Goal: Information Seeking & Learning: Learn about a topic

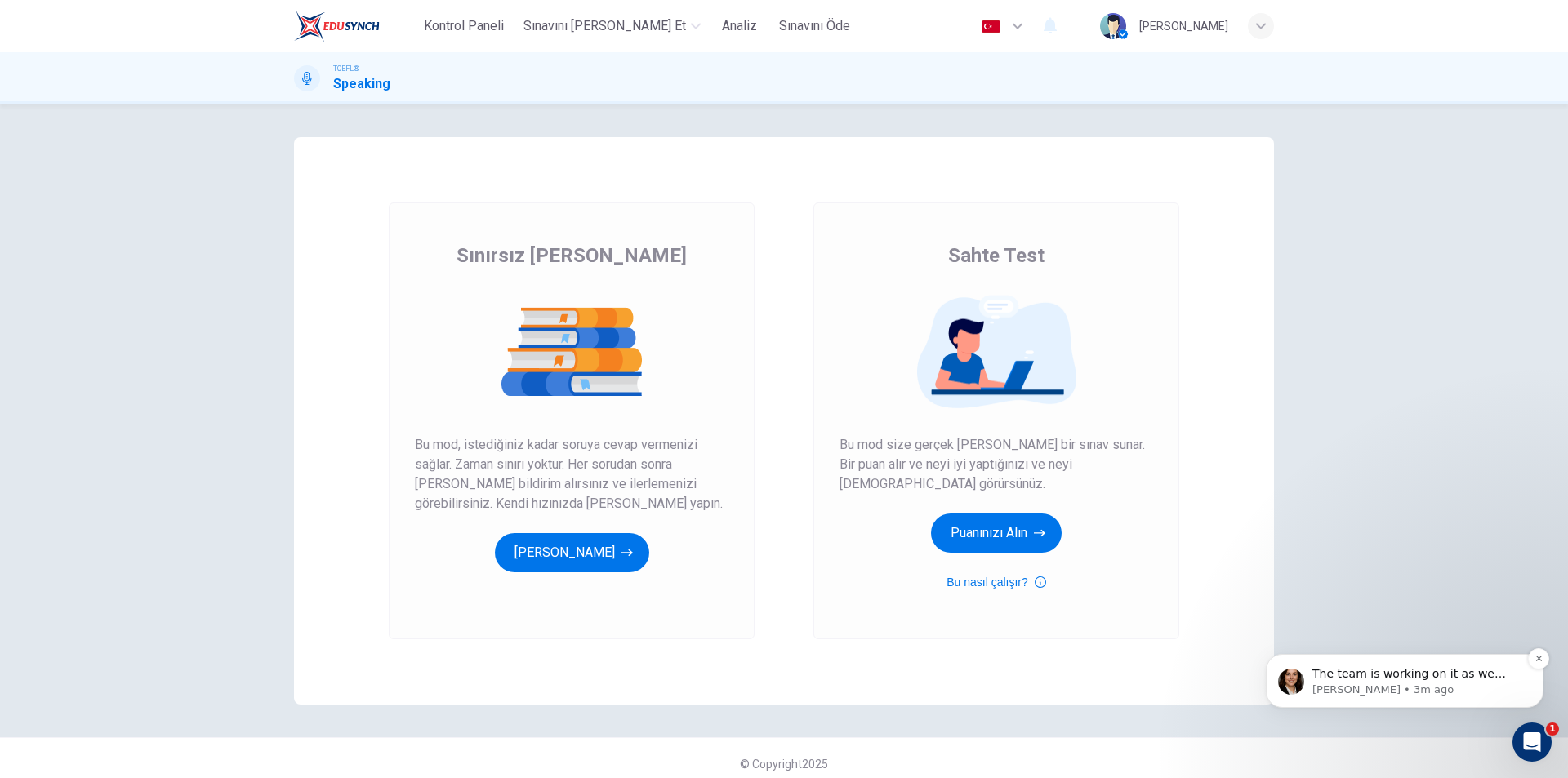
click at [1462, 695] on p "[PERSON_NAME] • 3m ago" at bounding box center [1417, 689] width 211 height 14
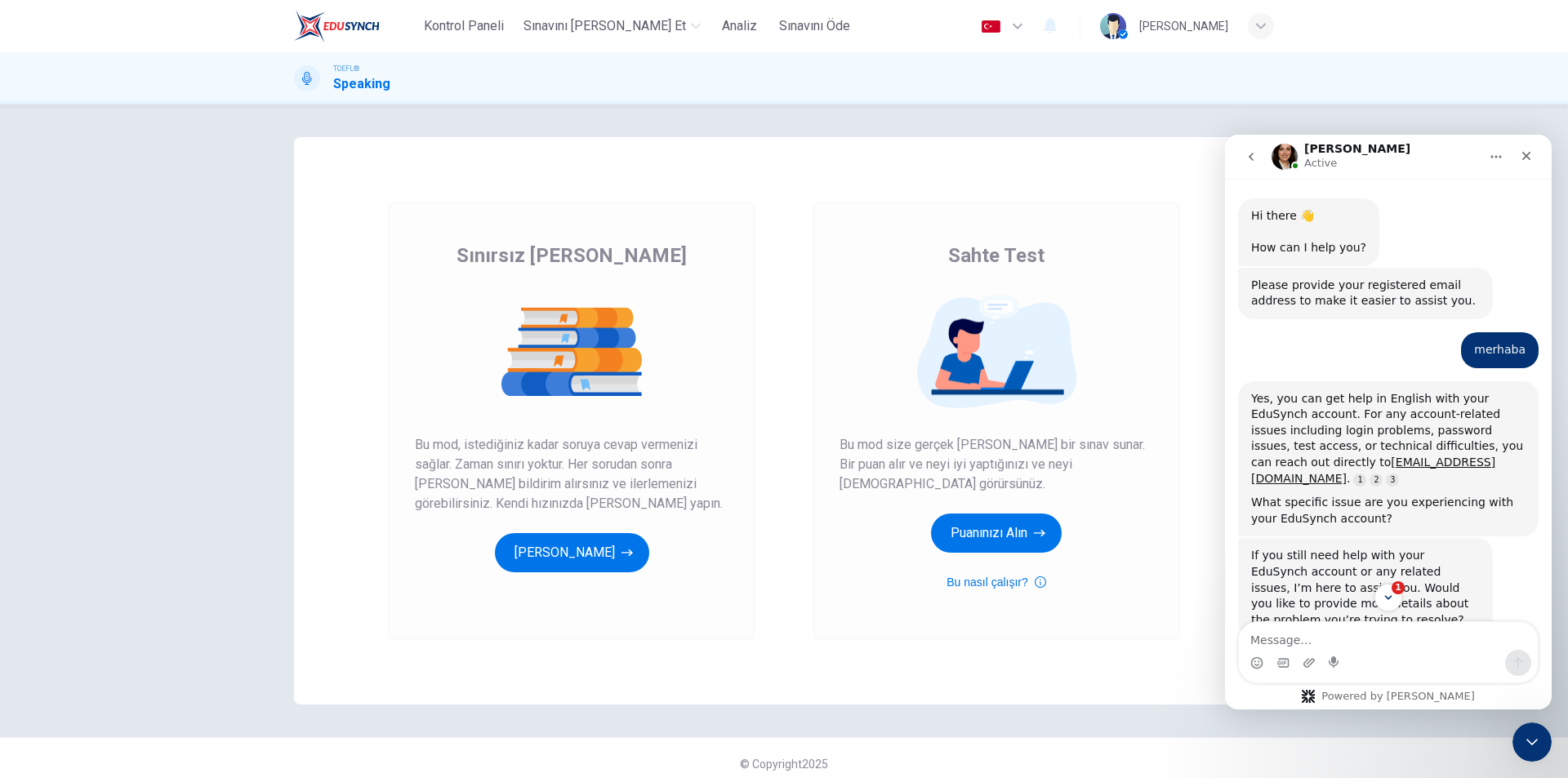
scroll to position [19, 0]
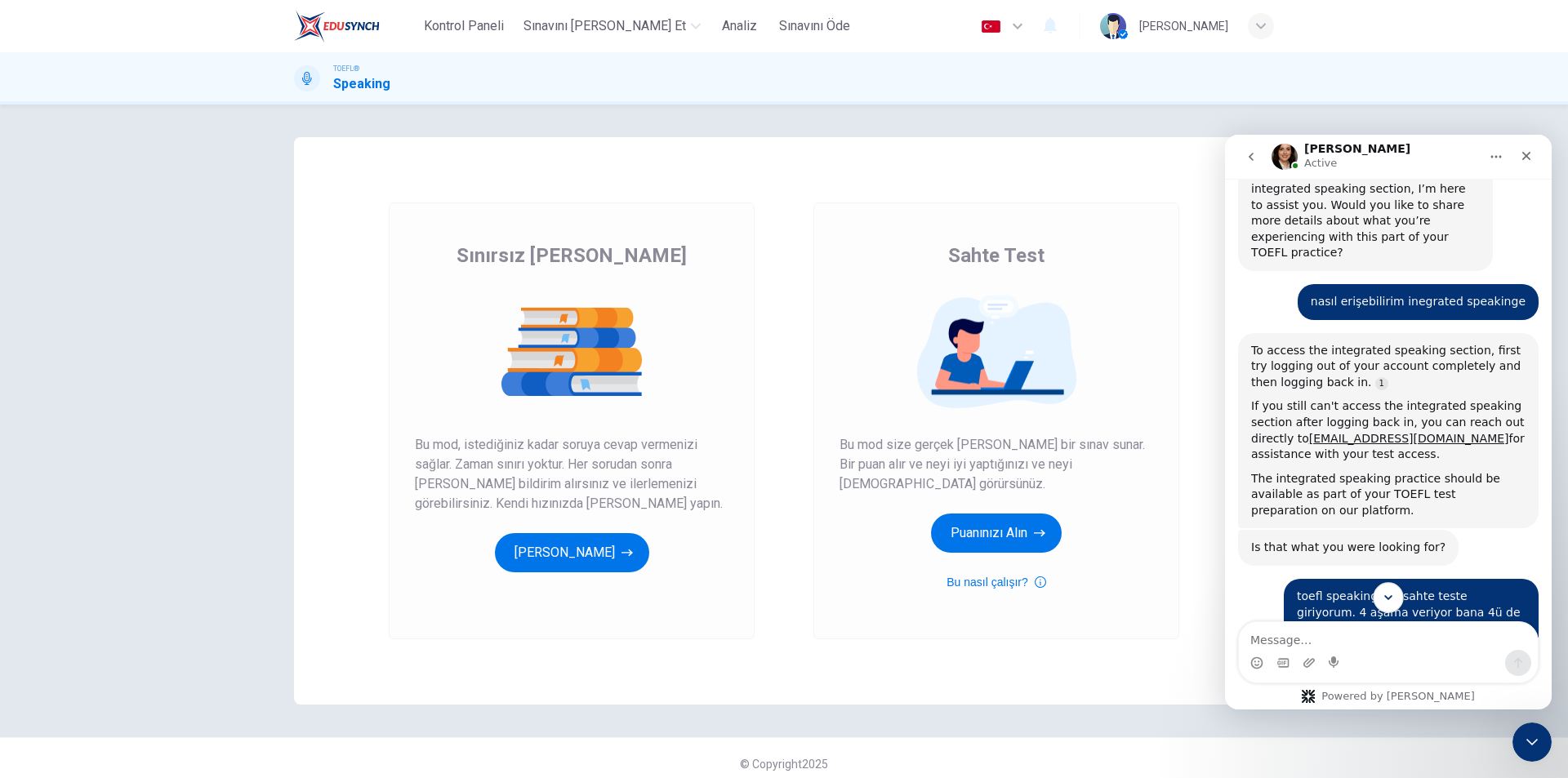
click at [1395, 592] on icon "Scroll to bottom" at bounding box center [1387, 597] width 14 height 14
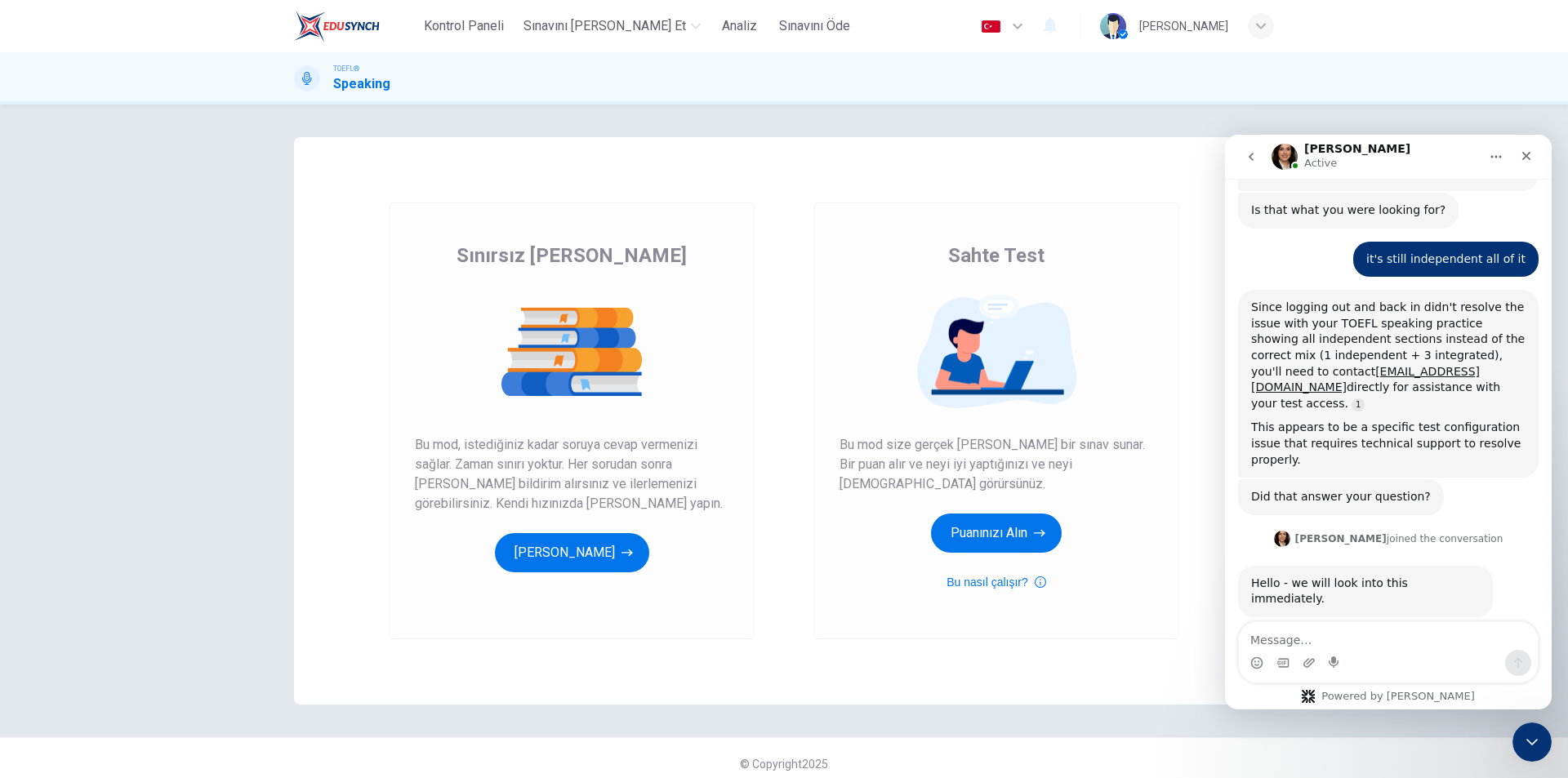
scroll to position [1532, 0]
click at [993, 534] on button "Puanınızı Alın" at bounding box center [996, 533] width 131 height 39
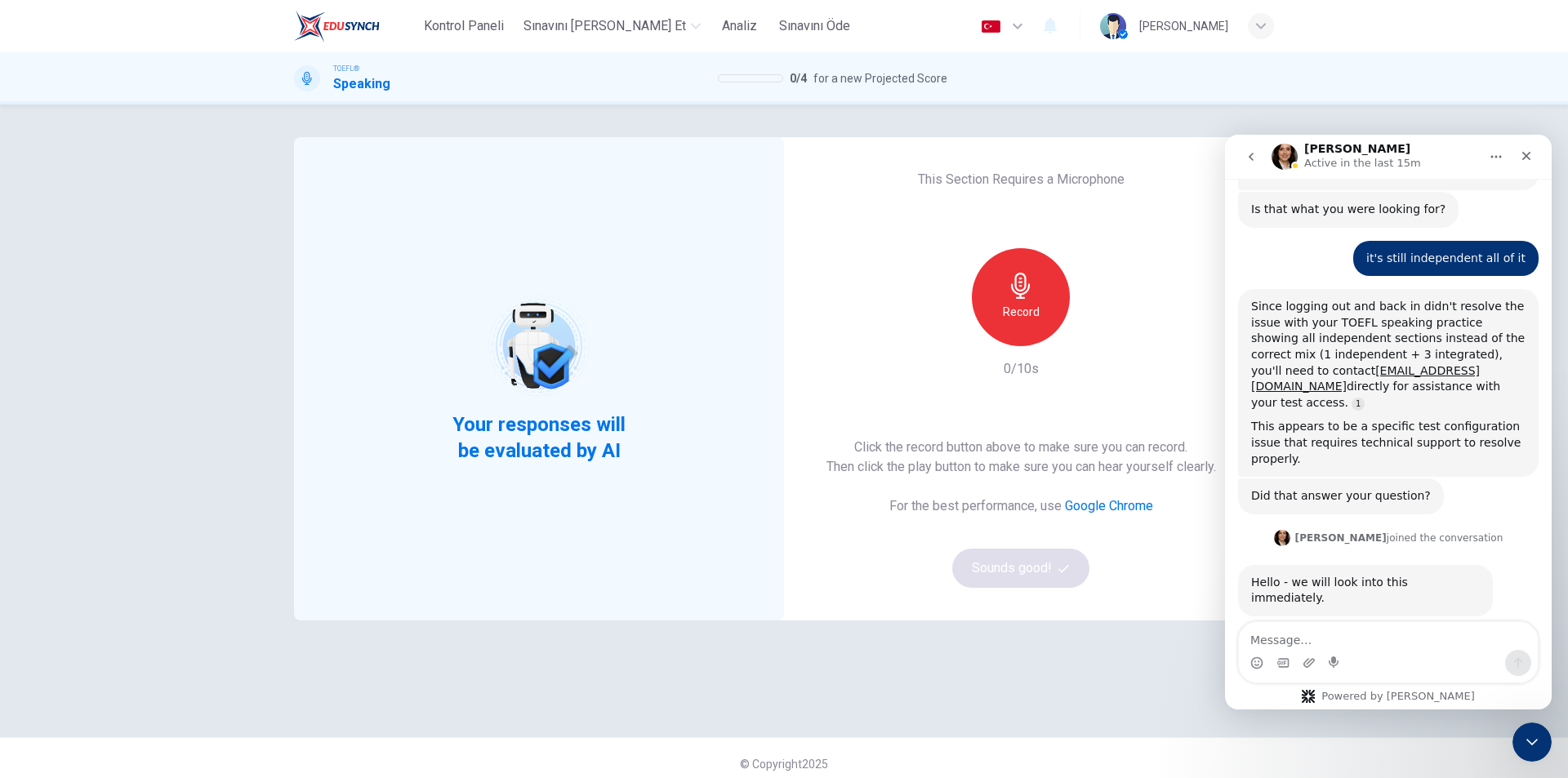
click at [1032, 312] on h6 "Record" at bounding box center [1020, 311] width 36 height 19
drag, startPoint x: 1026, startPoint y: 312, endPoint x: 1015, endPoint y: 454, distance: 142.4
click at [1026, 312] on h6 "Stop" at bounding box center [1020, 311] width 25 height 19
click at [1026, 578] on button "Sounds good!" at bounding box center [1020, 568] width 137 height 39
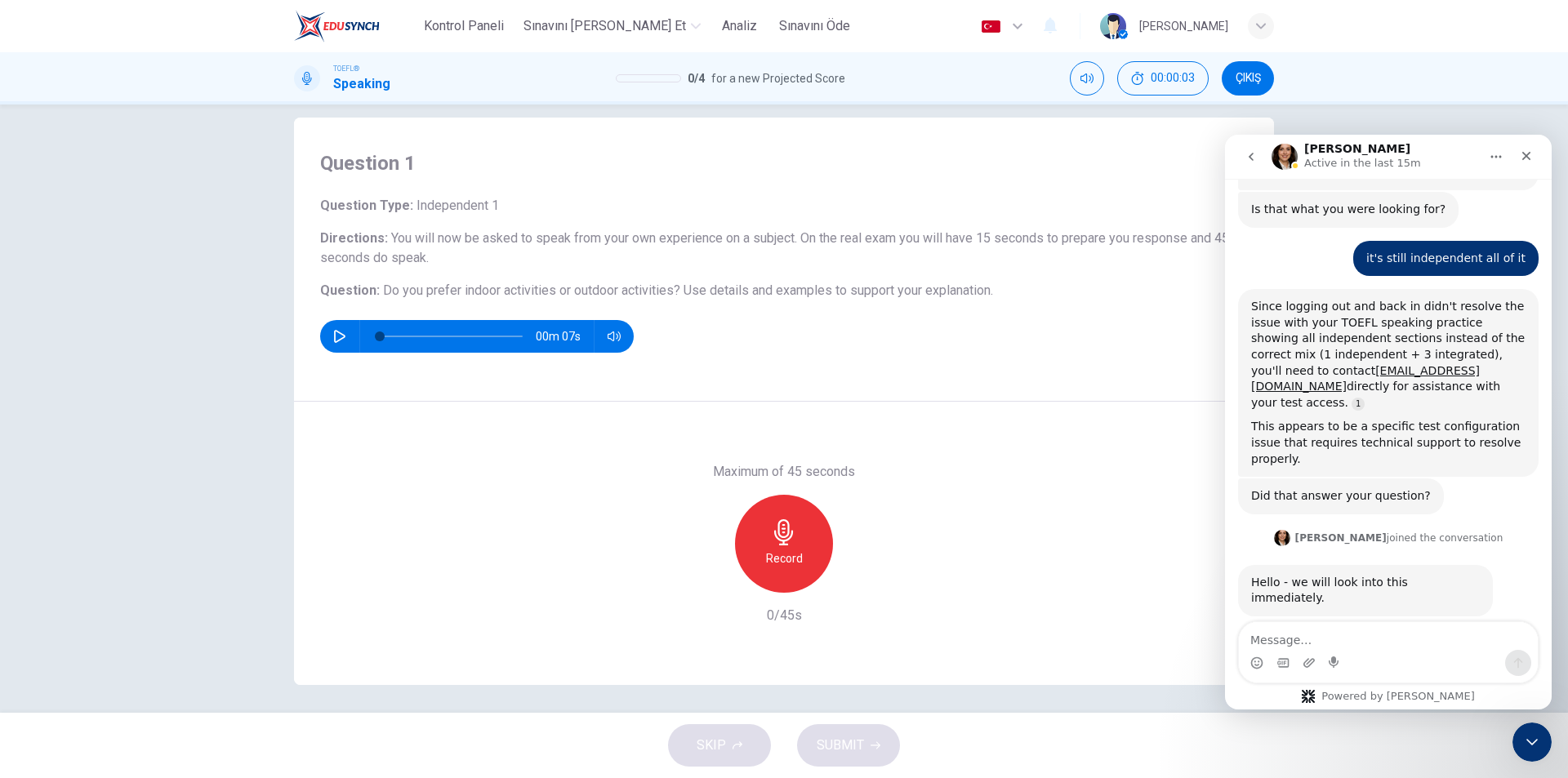
scroll to position [25, 0]
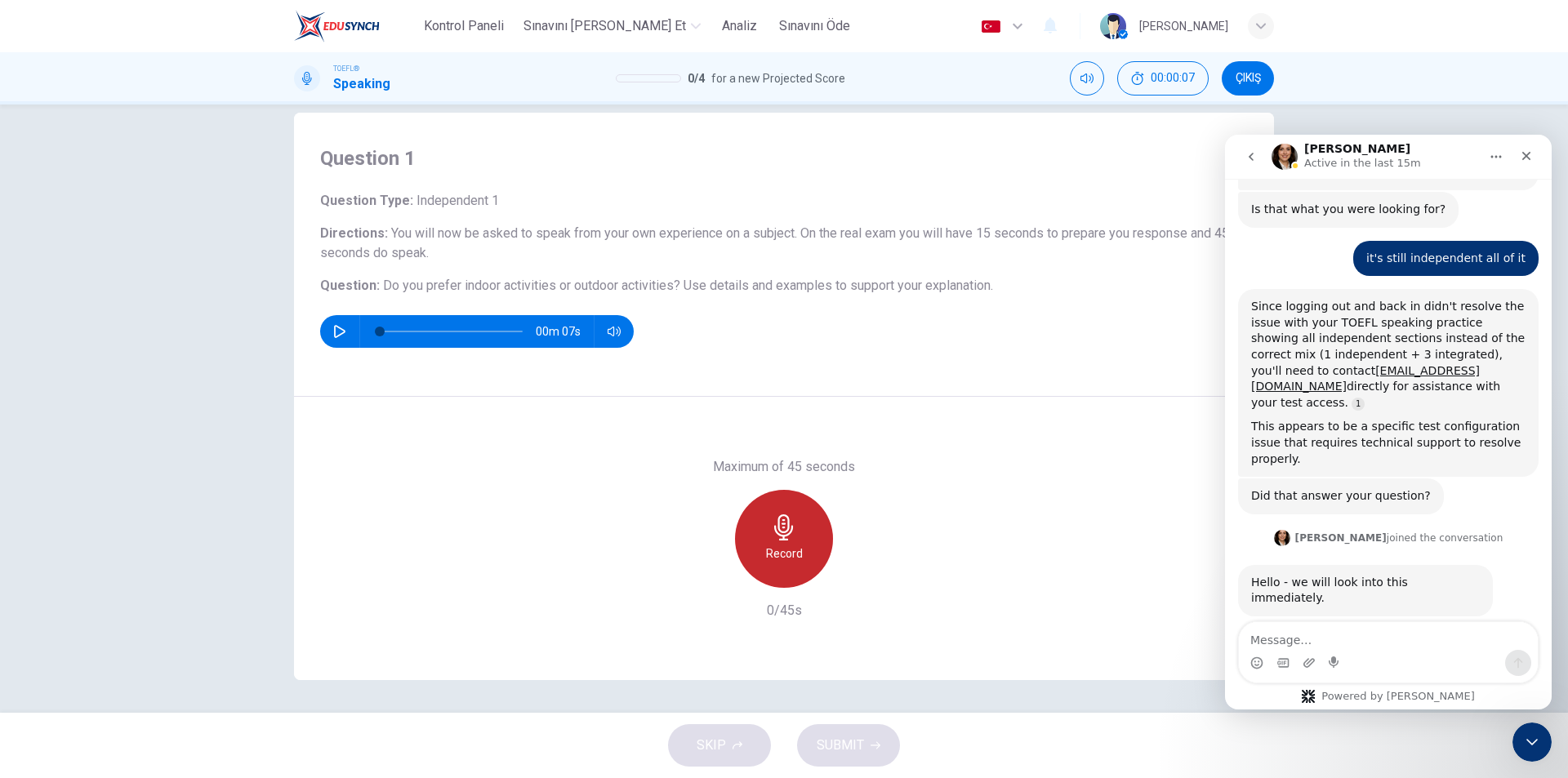
click at [796, 532] on div "Record" at bounding box center [784, 539] width 98 height 98
click at [859, 757] on button "SUBMIT" at bounding box center [848, 746] width 103 height 42
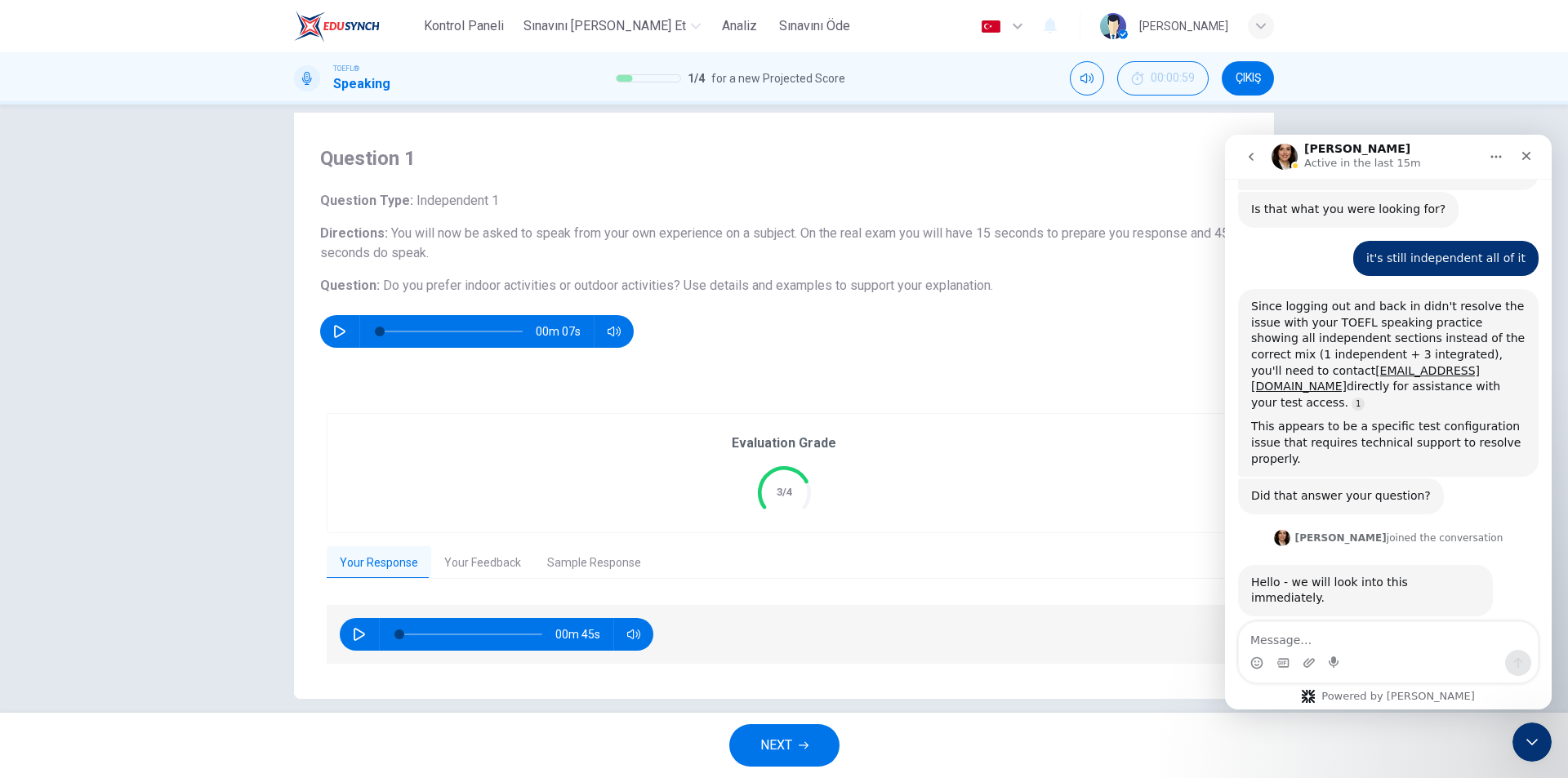
click at [71, 570] on div "Question 1 Question Type : Independent 1 Directions : You will now be asked to …" at bounding box center [784, 408] width 1568 height 609
click at [573, 553] on button "Sample Response" at bounding box center [594, 564] width 120 height 34
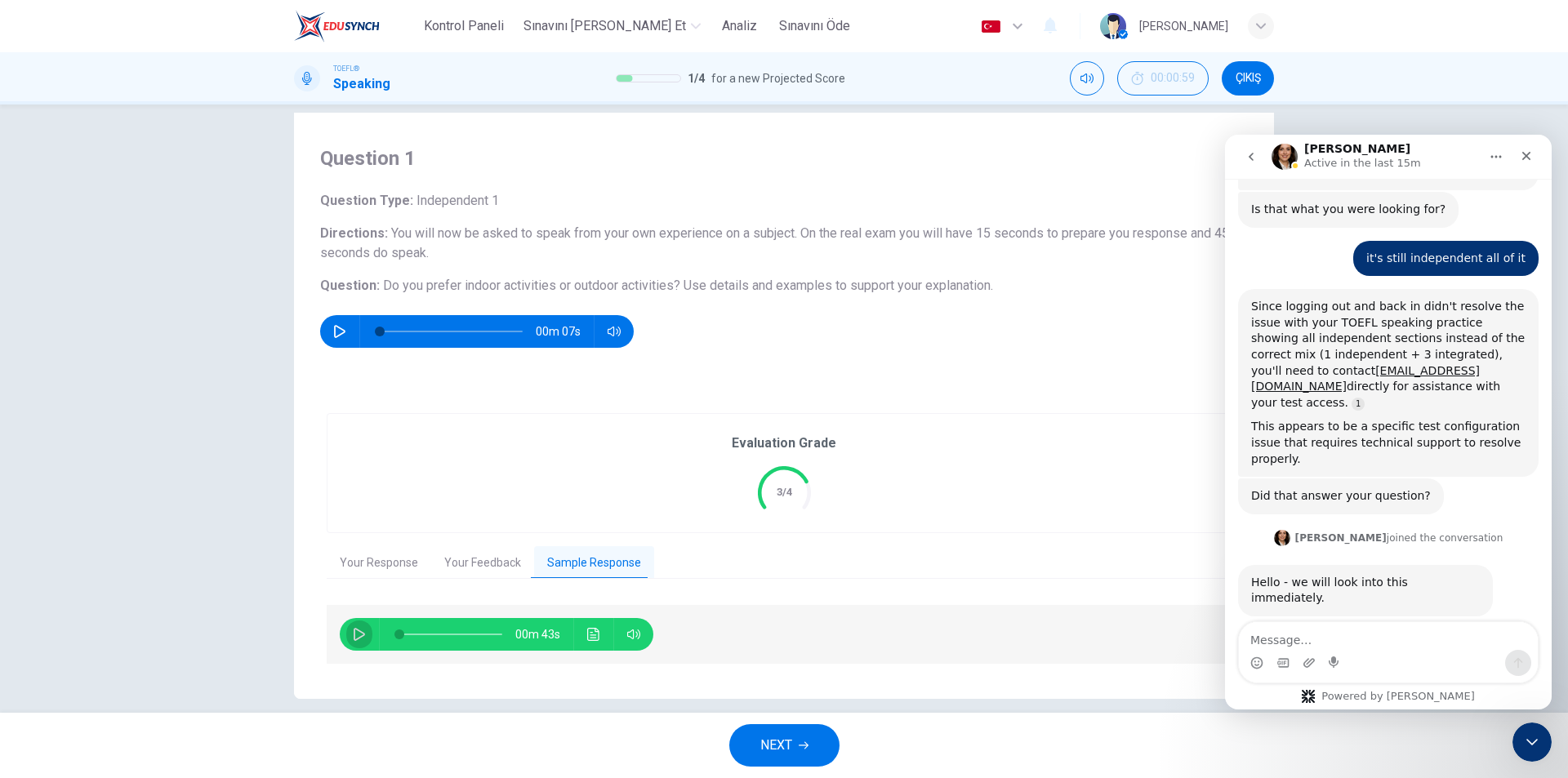
click at [353, 641] on button "button" at bounding box center [359, 634] width 26 height 33
click at [398, 564] on button "Your Response" at bounding box center [378, 564] width 104 height 34
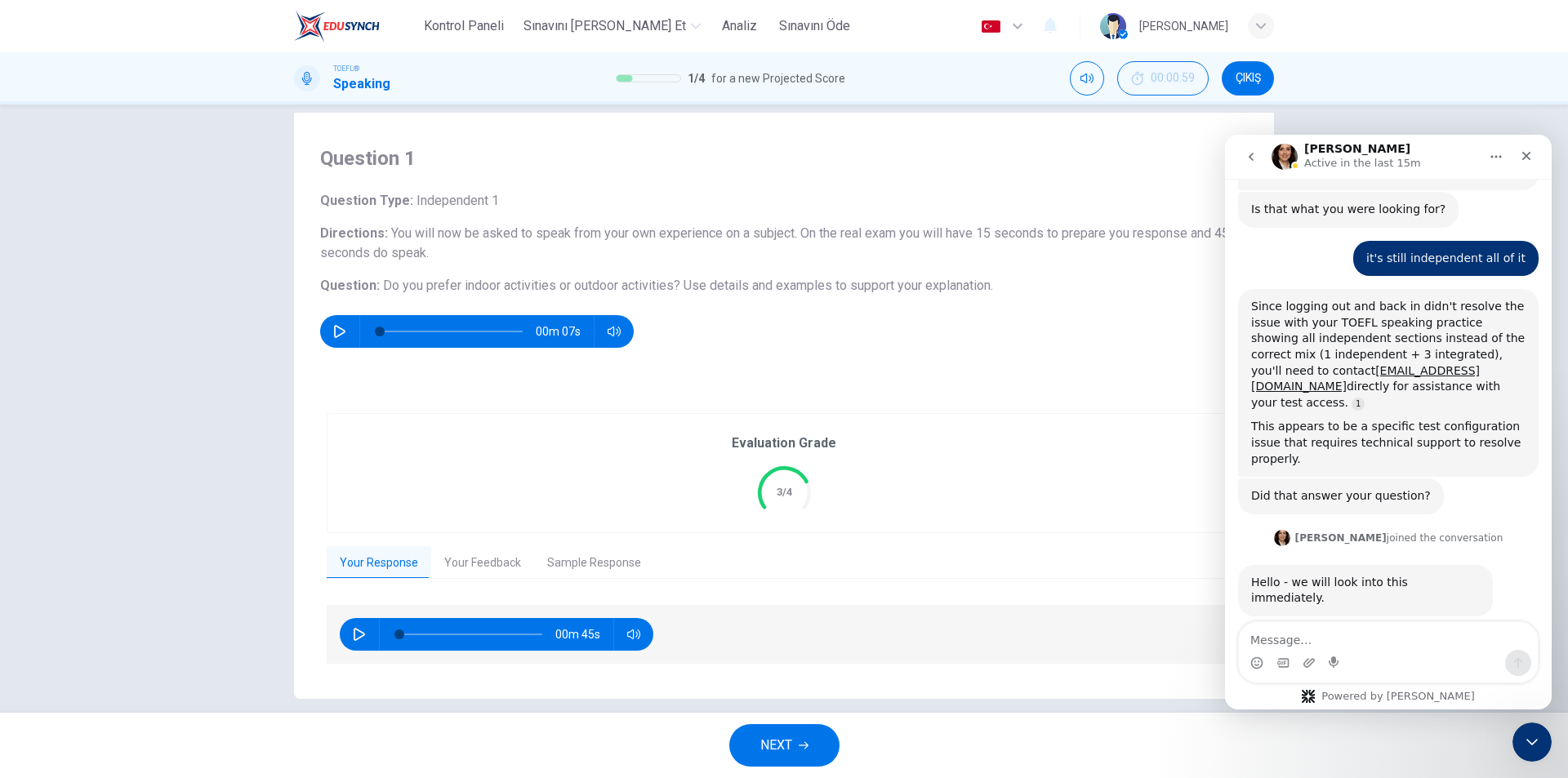
click at [555, 559] on button "Sample Response" at bounding box center [594, 564] width 120 height 34
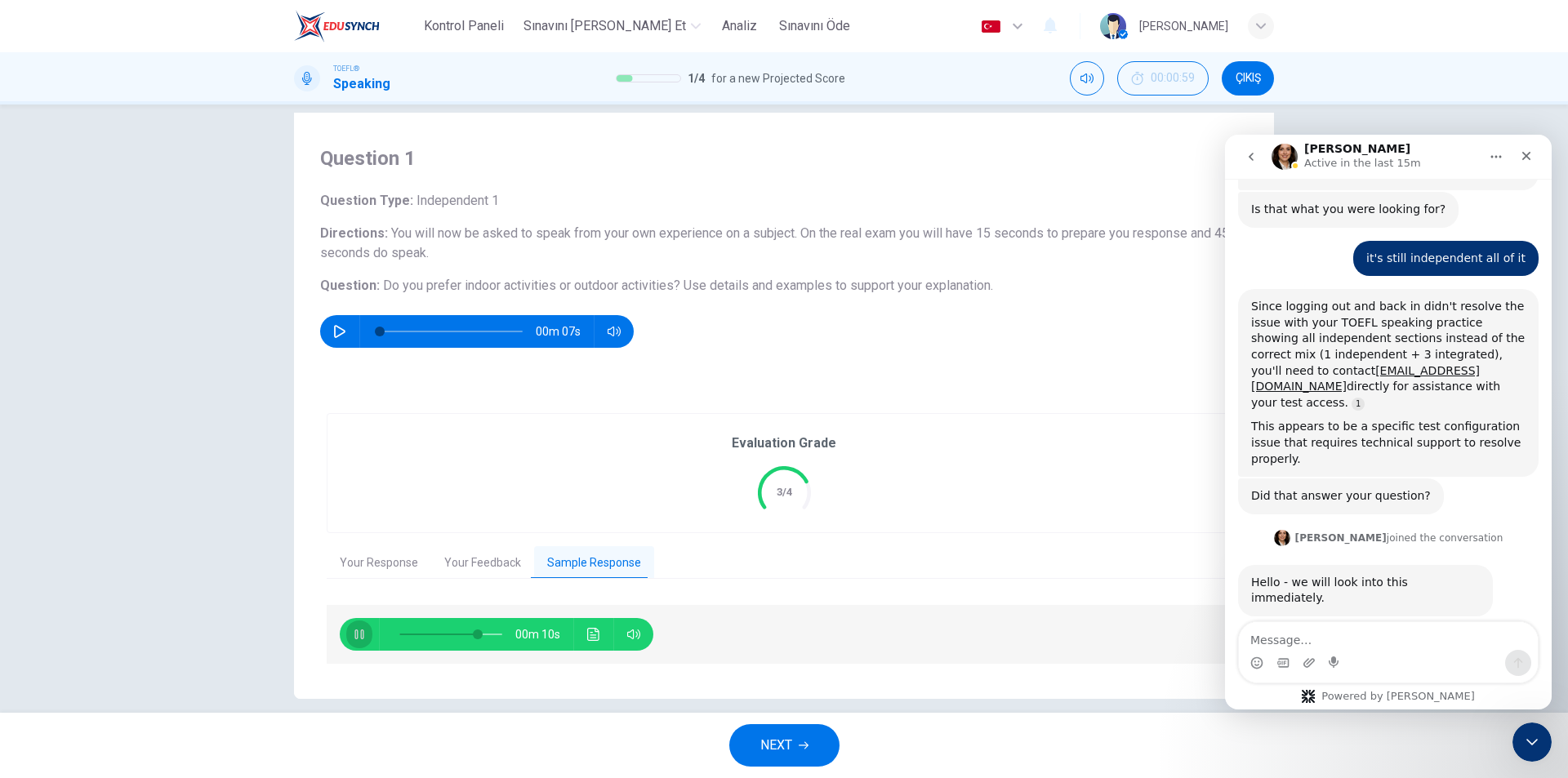
click at [354, 636] on icon "button" at bounding box center [359, 634] width 13 height 13
type input "77"
click at [367, 583] on div "Evaluation Grade 3/4 Your Response Your Feedback Sample Response 00m 45s Transl…" at bounding box center [783, 539] width 915 height 253
click at [369, 570] on button "Your Response" at bounding box center [378, 564] width 104 height 34
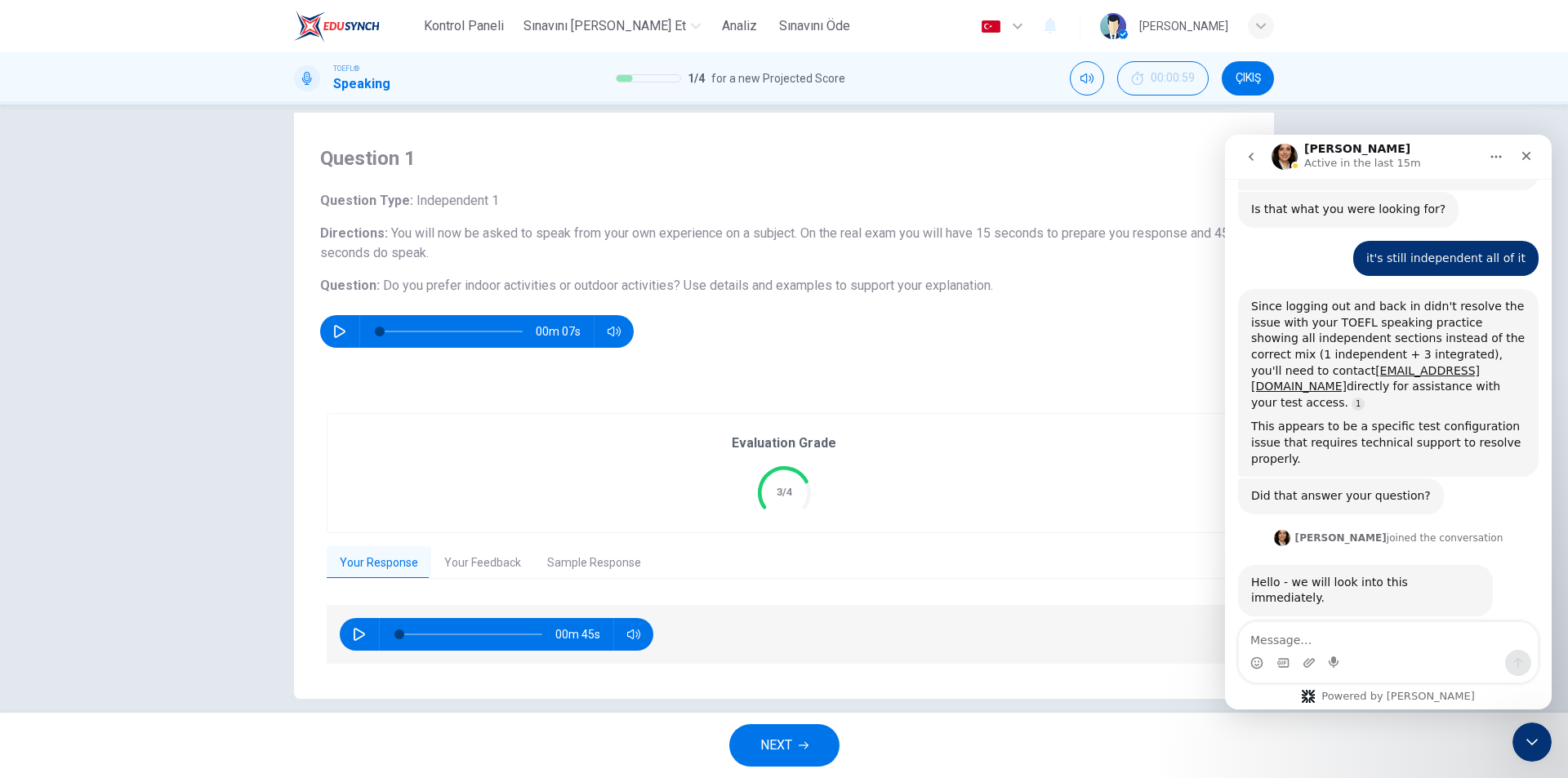
click at [361, 632] on icon "button" at bounding box center [359, 634] width 13 height 13
type input "62"
click at [780, 749] on span "NEXT" at bounding box center [776, 745] width 32 height 23
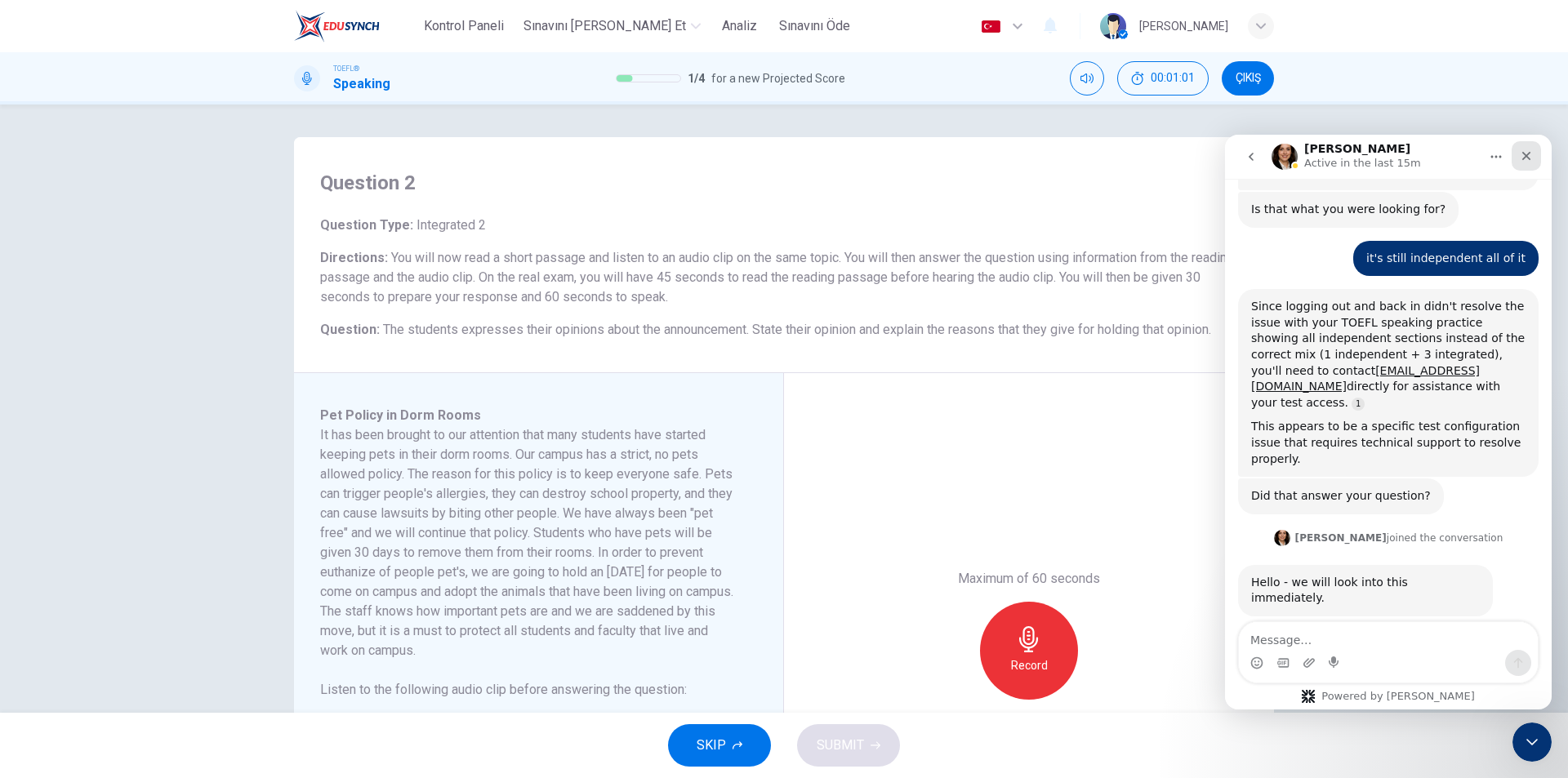
click at [1530, 158] on icon "Close" at bounding box center [1526, 155] width 13 height 13
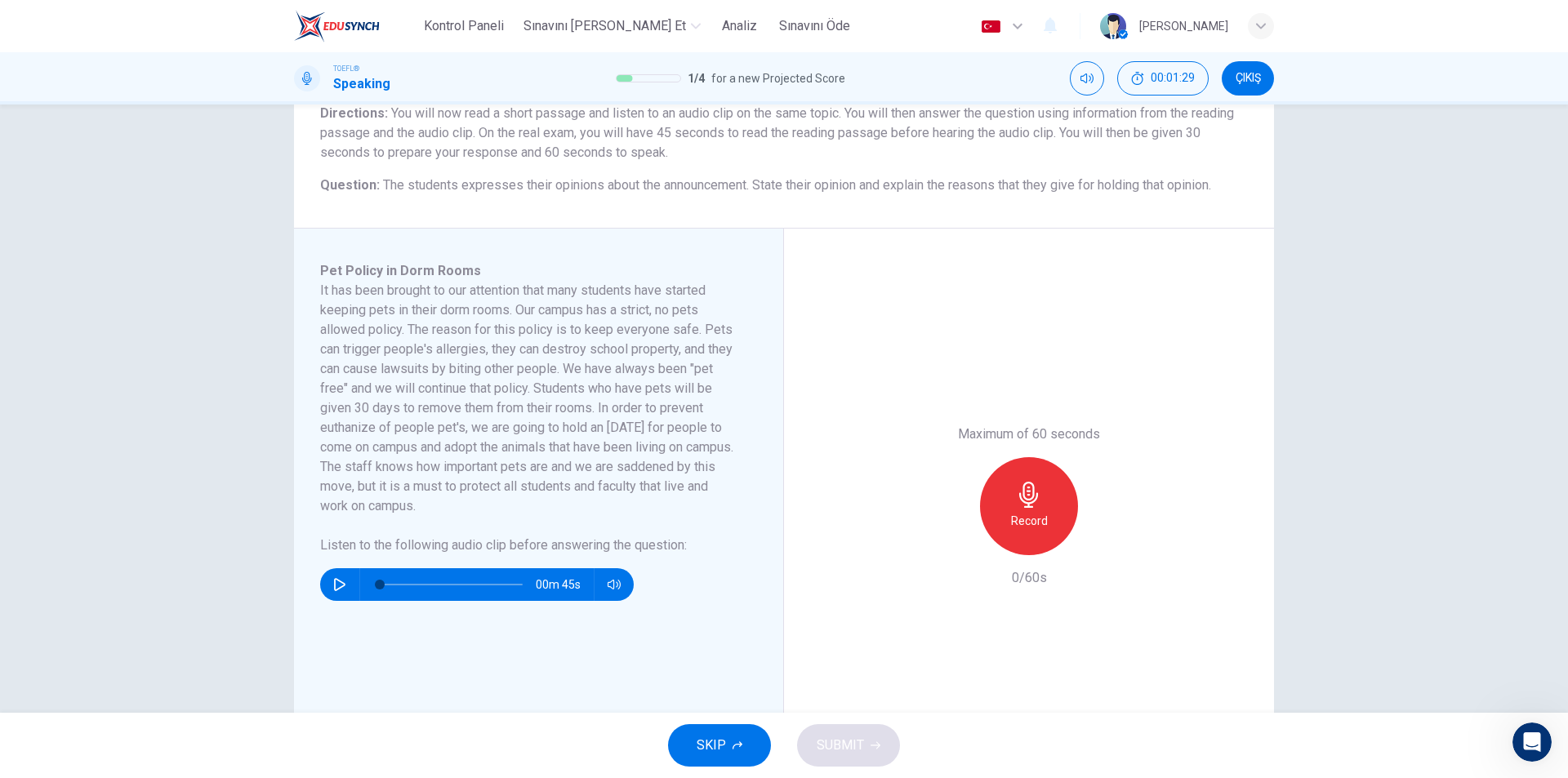
scroll to position [167, 0]
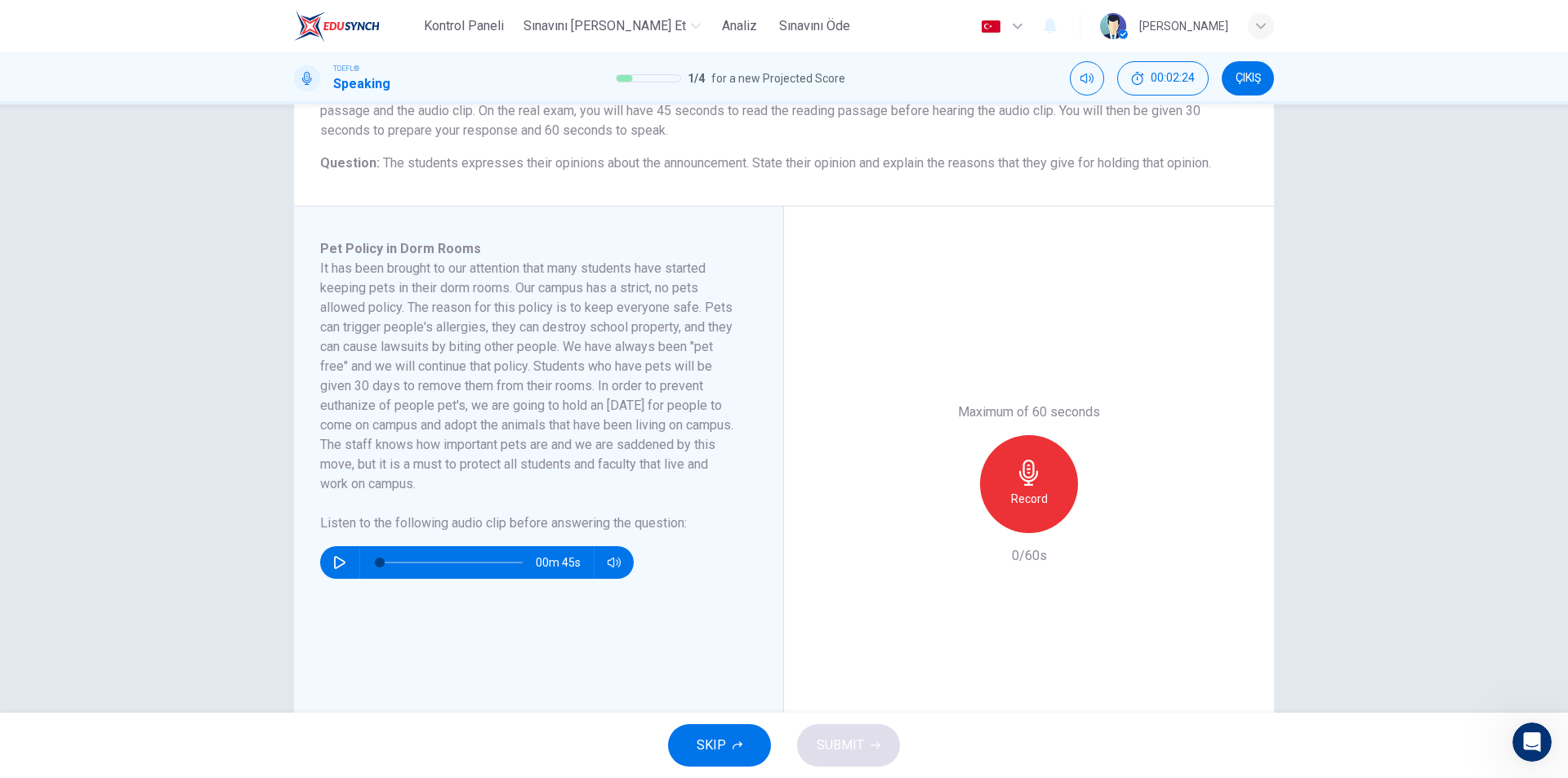
click at [333, 566] on icon "button" at bounding box center [339, 562] width 13 height 13
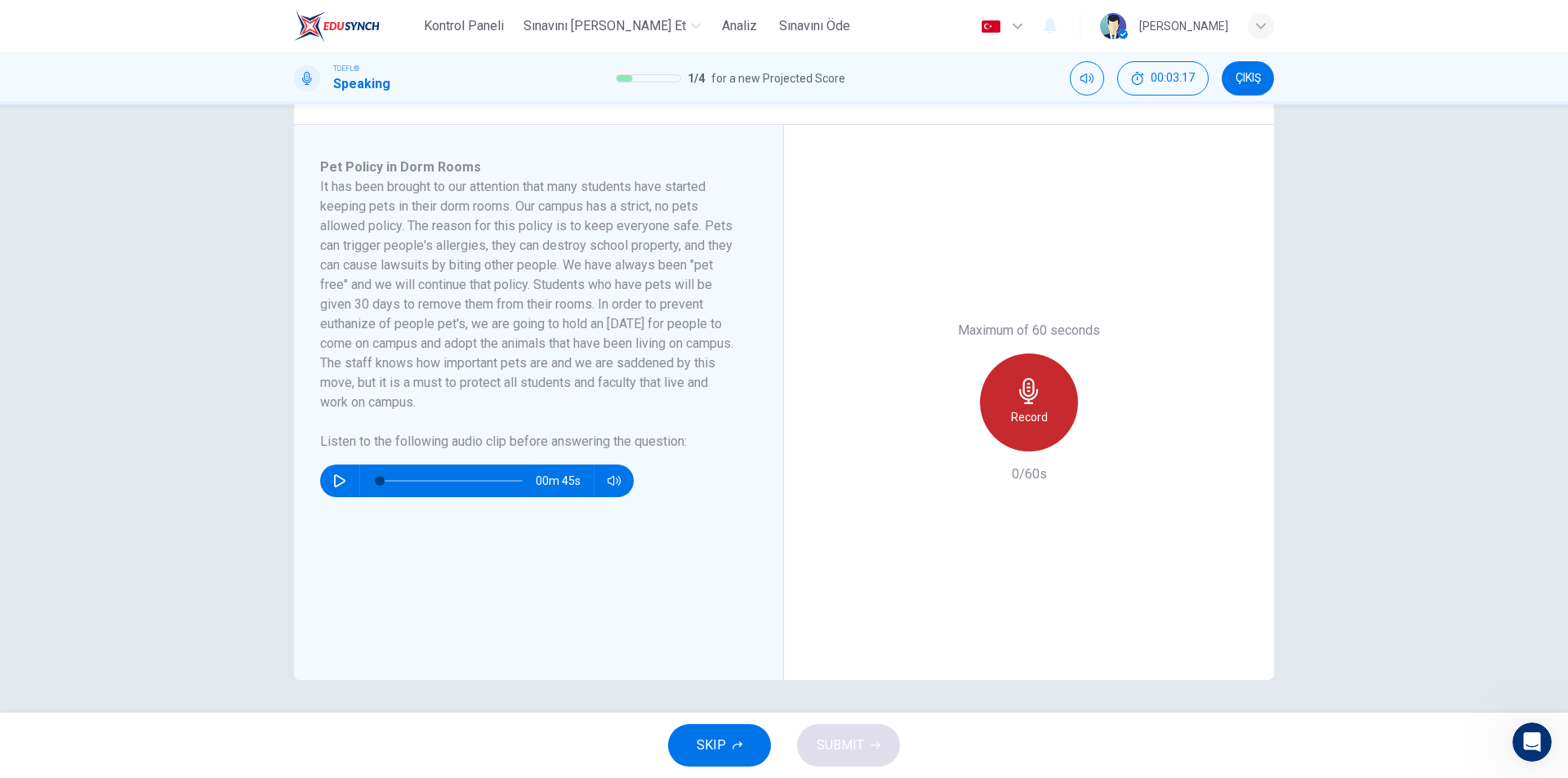
click at [1027, 391] on icon "button" at bounding box center [1028, 391] width 26 height 26
click at [1046, 398] on div "Record" at bounding box center [1029, 403] width 98 height 98
click at [881, 747] on button "SUBMIT" at bounding box center [848, 746] width 103 height 42
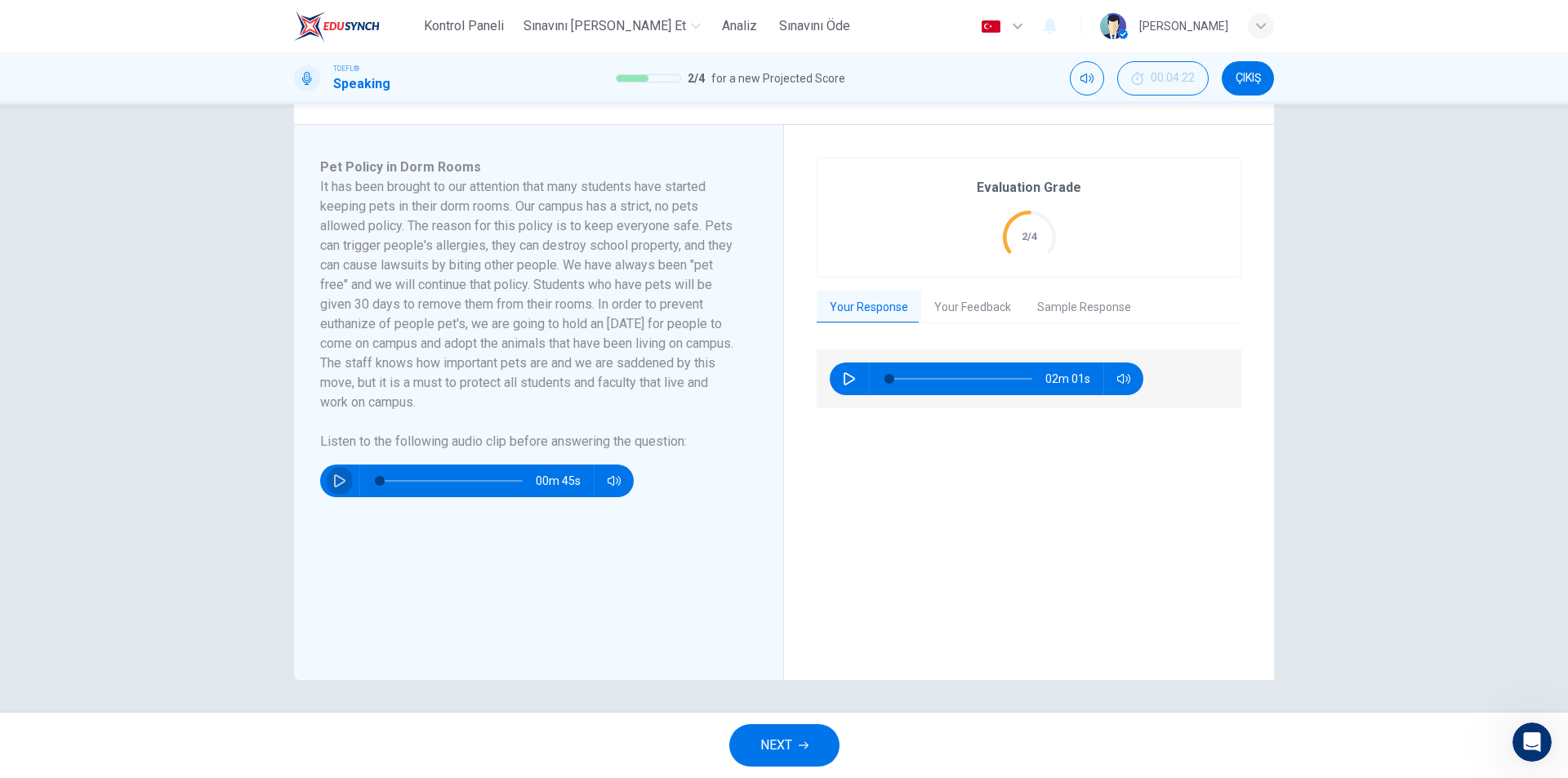
click at [336, 489] on button "button" at bounding box center [339, 481] width 26 height 33
click at [328, 481] on button "button" at bounding box center [339, 481] width 26 height 33
type input "4"
click at [843, 376] on icon "button" at bounding box center [848, 378] width 11 height 13
click at [915, 379] on span at bounding box center [960, 379] width 143 height 23
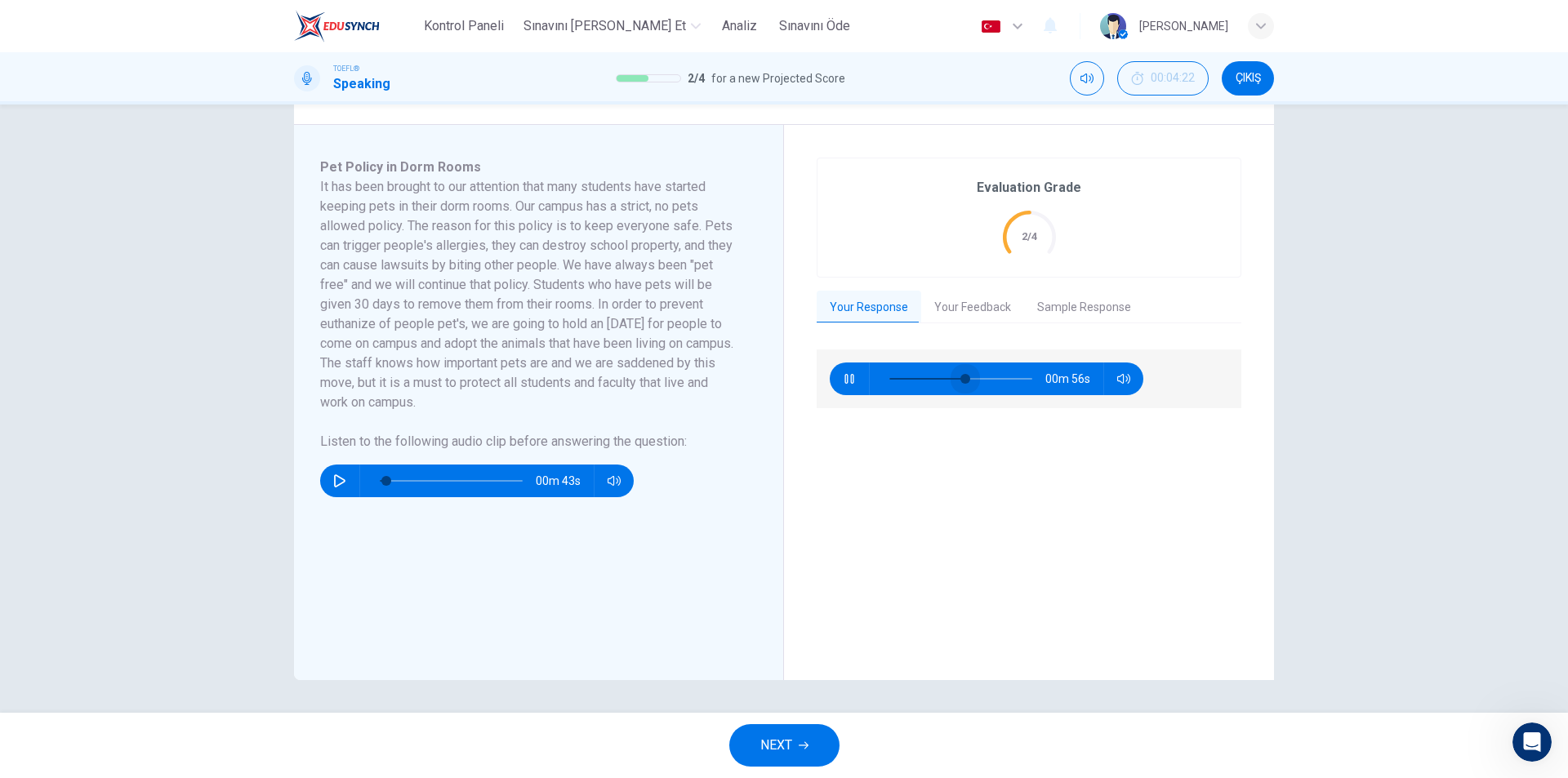
click at [961, 376] on span at bounding box center [960, 379] width 143 height 23
click at [998, 375] on span at bounding box center [960, 379] width 143 height 23
click at [848, 378] on icon "button" at bounding box center [848, 378] width 13 height 13
type input "81"
click at [1261, 11] on div "Türkçe tr ​ [PERSON_NAME]" at bounding box center [1124, 26] width 300 height 34
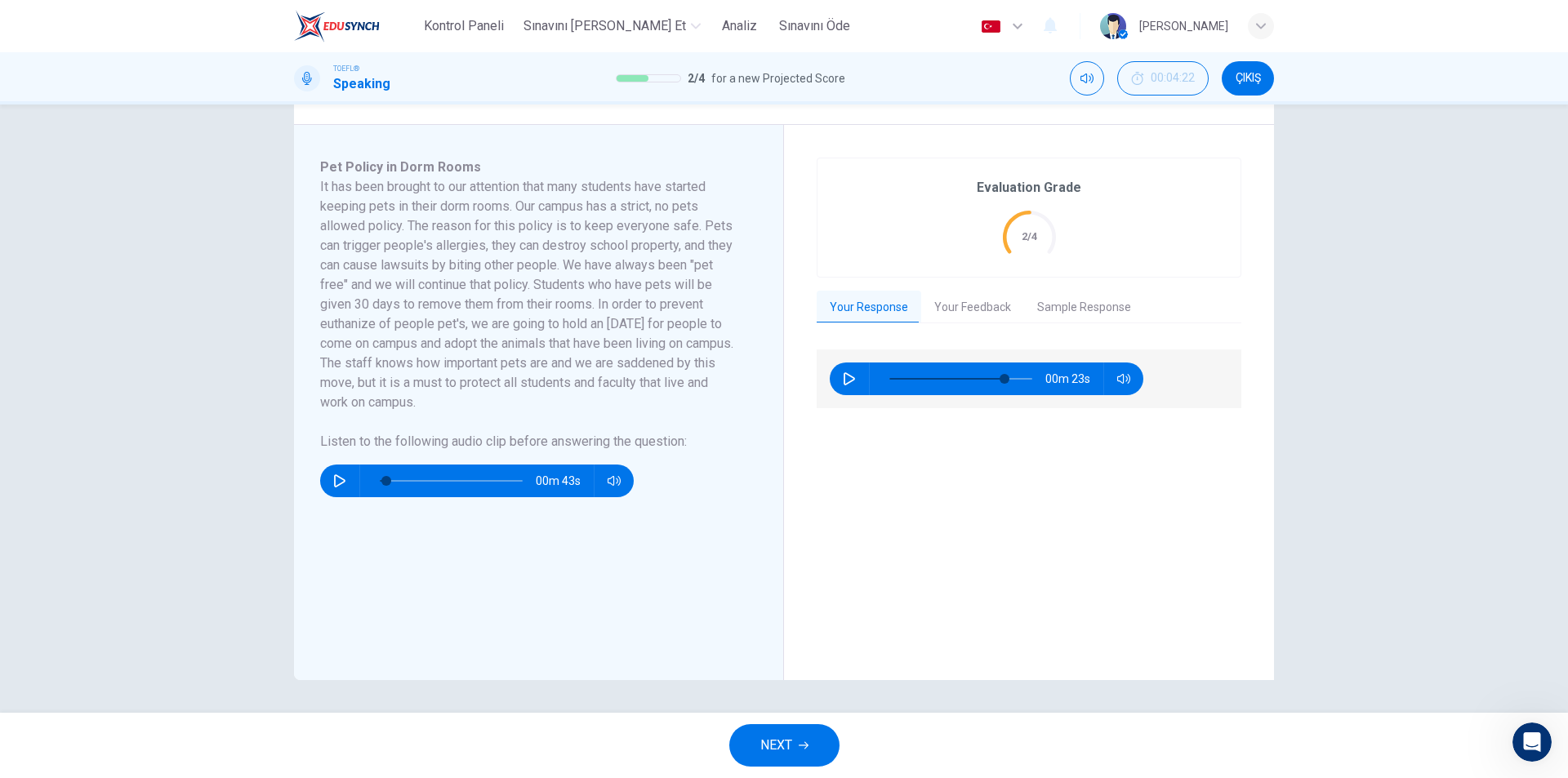
click at [1264, 42] on div "Türkçe tr ​ [PERSON_NAME]" at bounding box center [1124, 26] width 300 height 34
click at [1258, 20] on div "button" at bounding box center [1260, 25] width 26 height 26
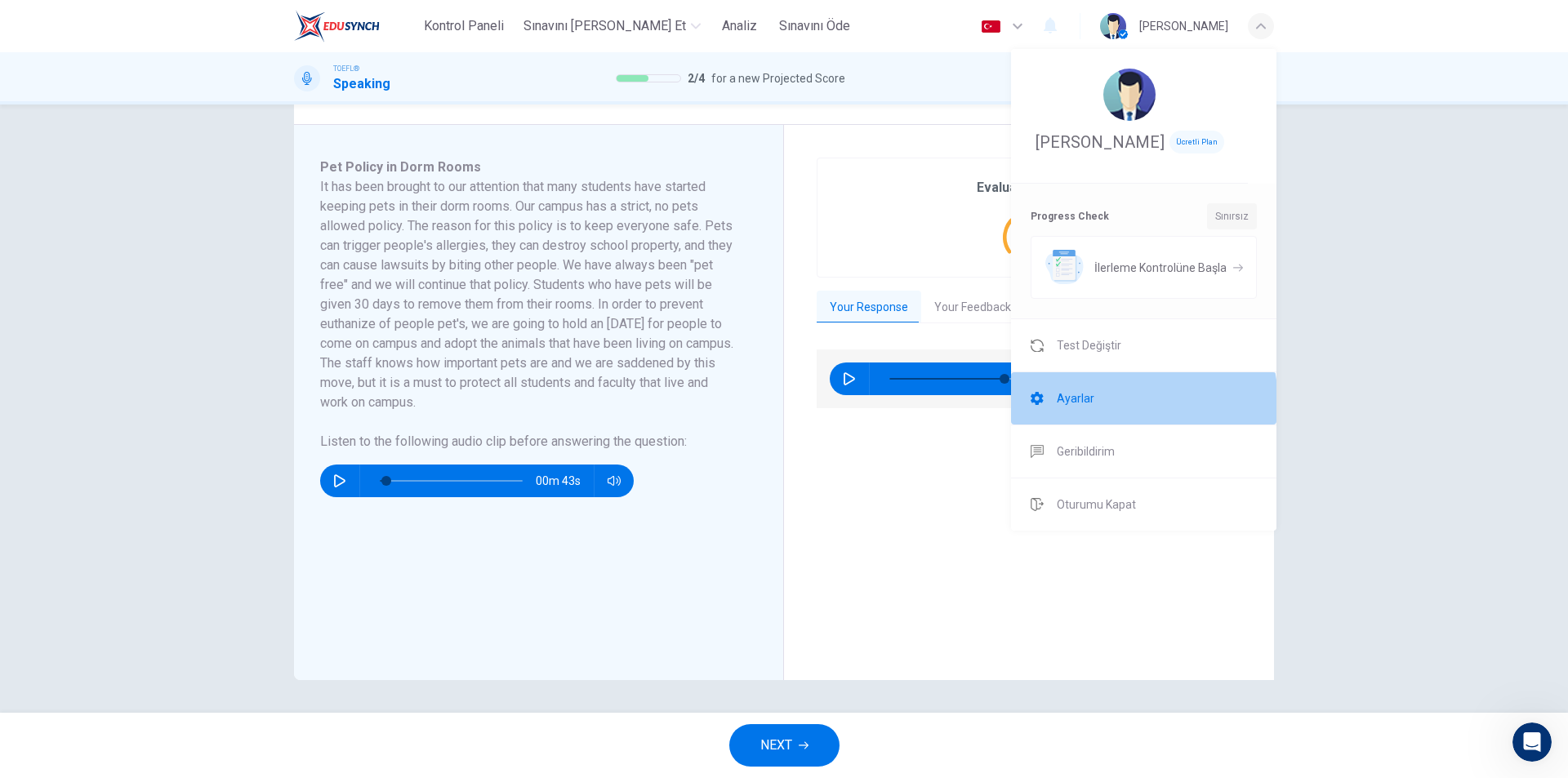
click at [1081, 405] on span "Ayarlar" at bounding box center [1076, 398] width 37 height 19
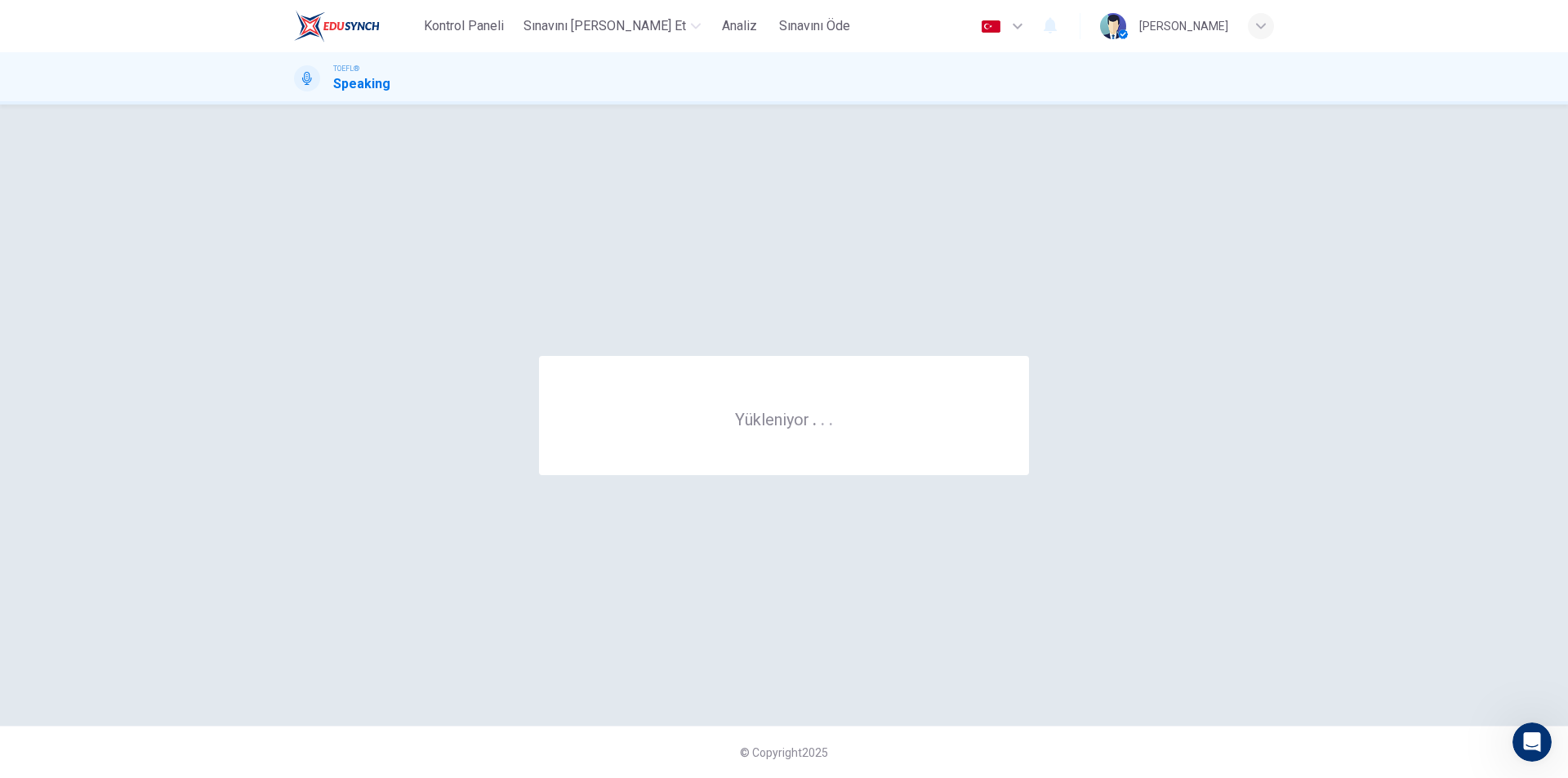
scroll to position [0, 0]
